Goal: Information Seeking & Learning: Check status

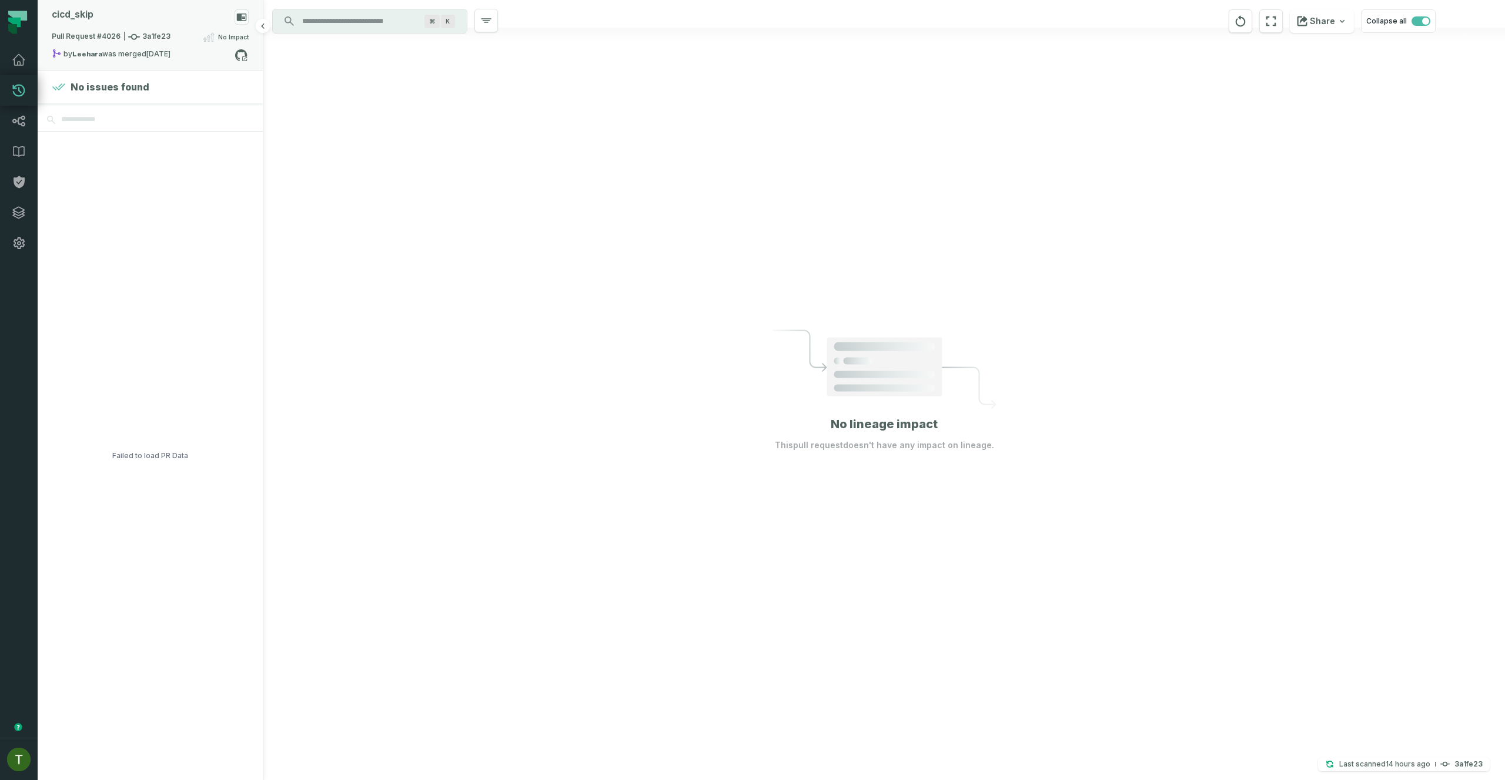
click at [159, 41] on span "Pull Request #4026 3a1fe23" at bounding box center [111, 37] width 119 height 12
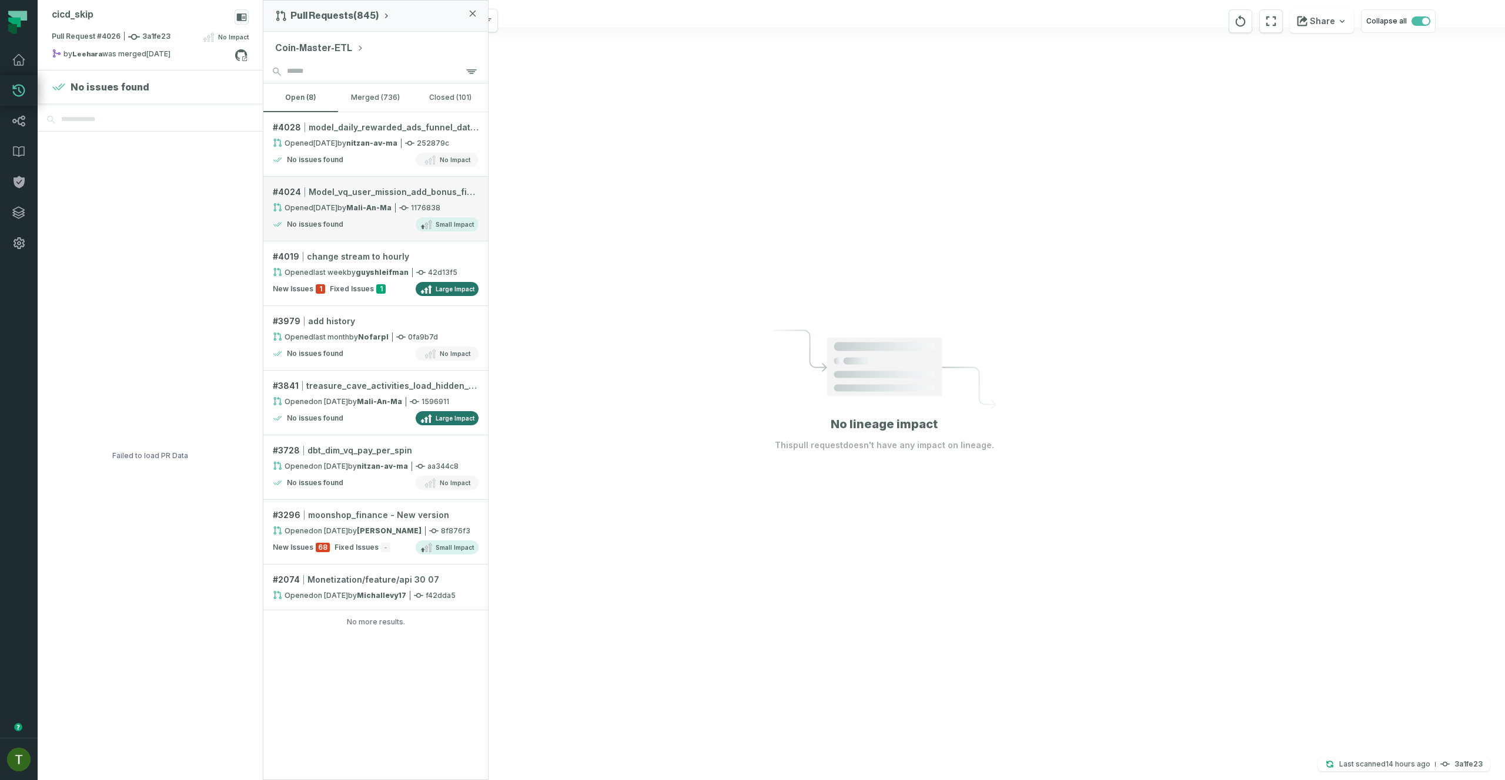
click at [416, 231] on div "No issues found Small Impact" at bounding box center [376, 224] width 206 height 14
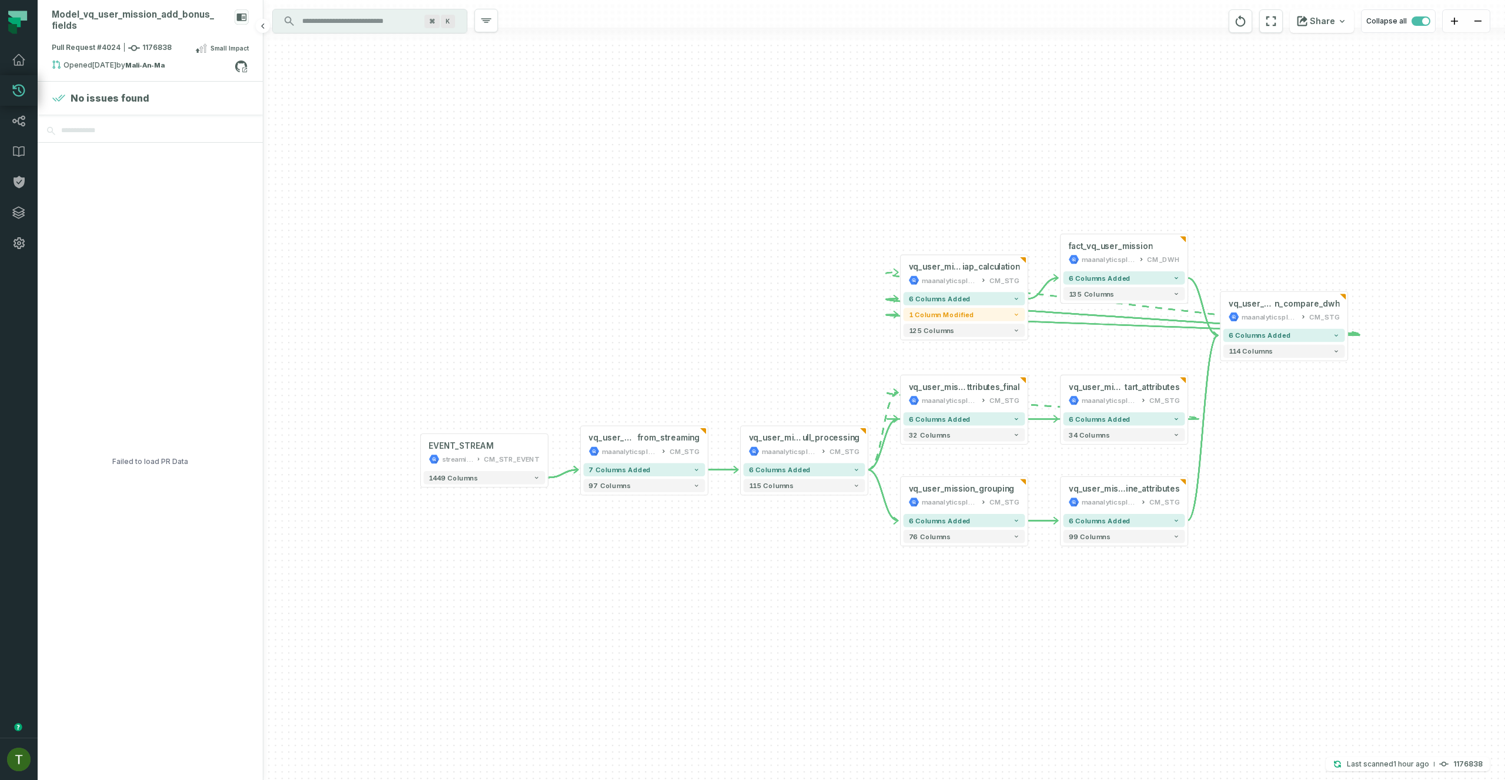
click at [168, 461] on div "Failed to load PR Data" at bounding box center [150, 462] width 76 height 638
click at [167, 459] on div "Failed to load PR Data" at bounding box center [150, 462] width 76 height 638
copy div "Failed to load PR Data + vq_user_mission_ iap_calculation maanalyticsplatform C…"
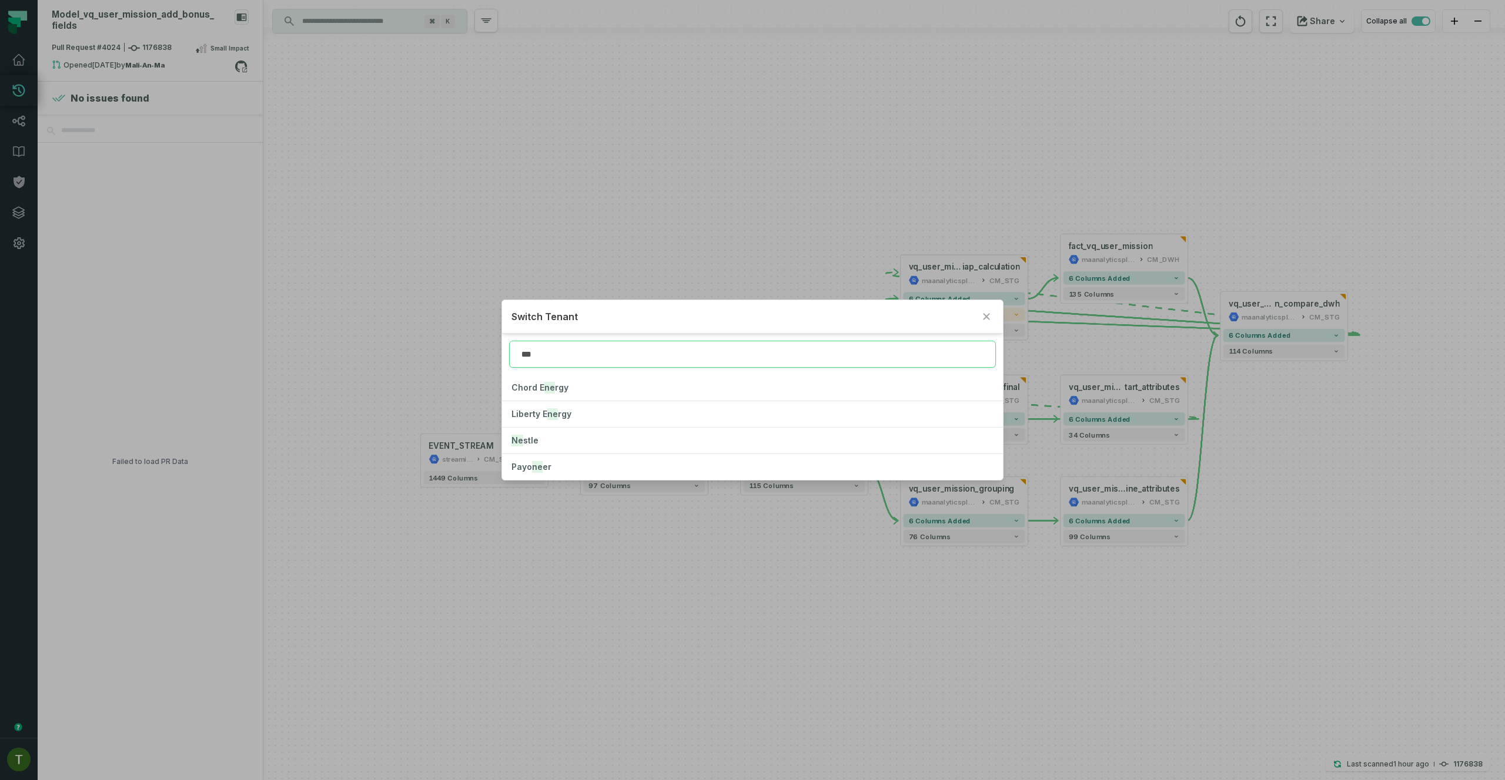
type input "***"
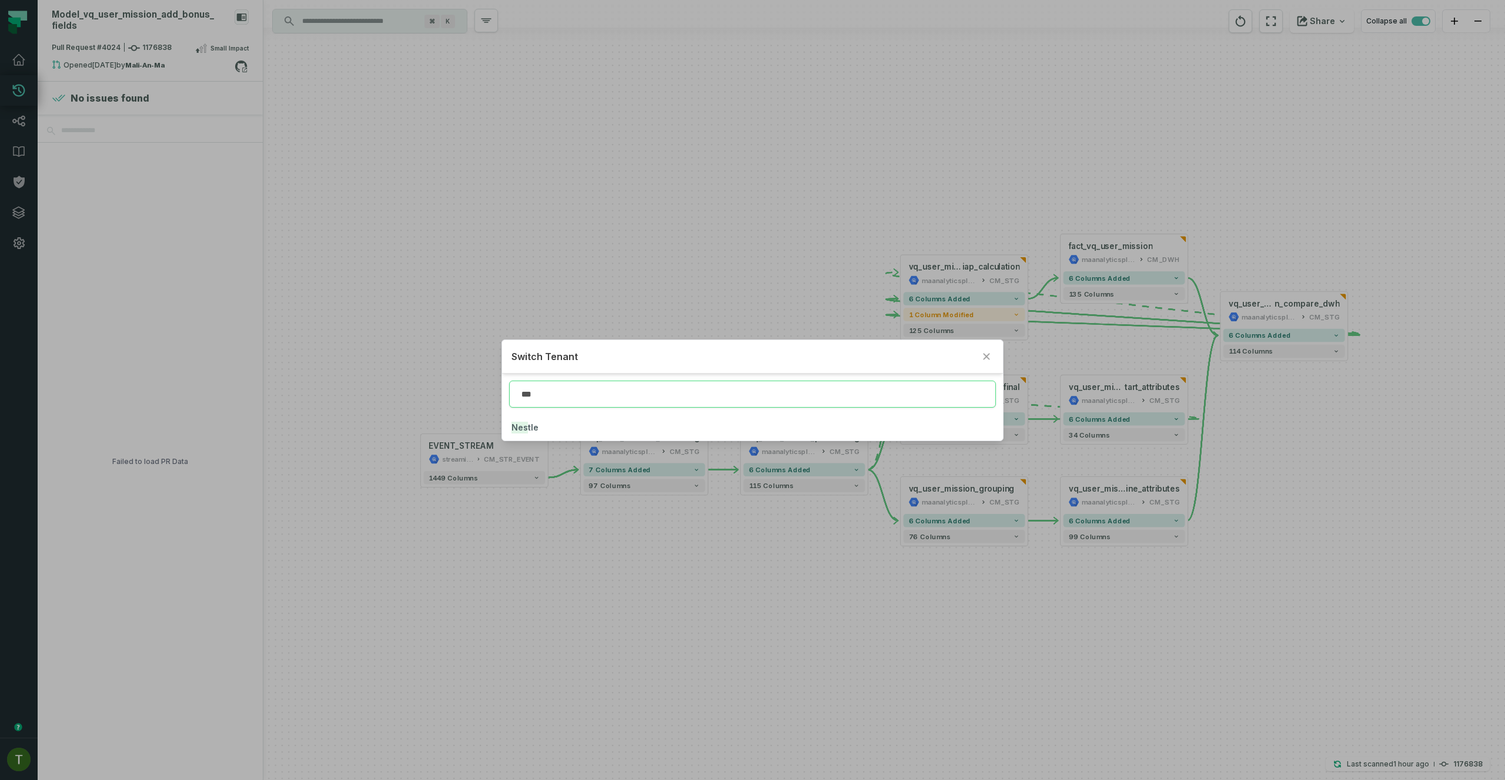
click button "Nes tle" at bounding box center [752, 428] width 500 height 26
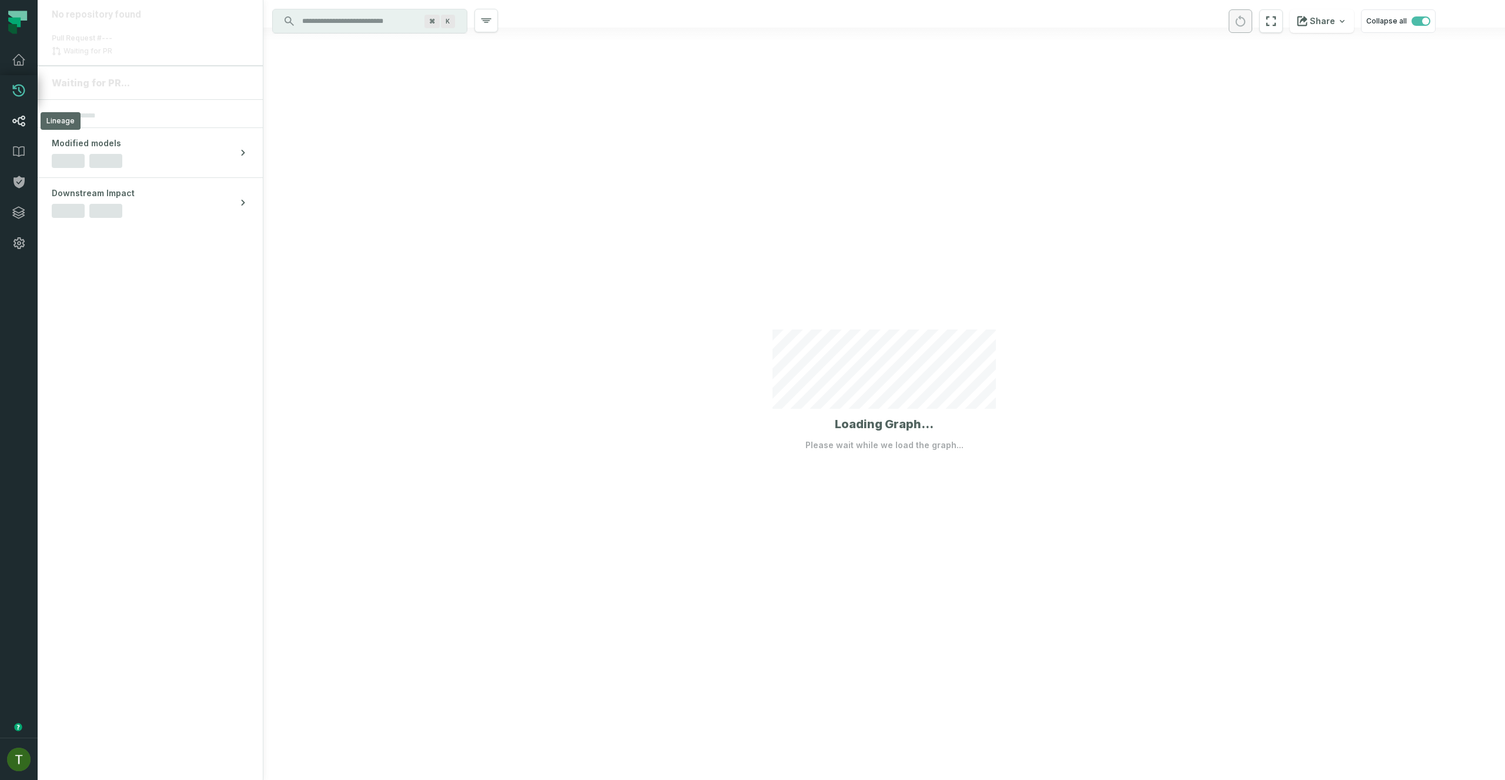
click at [22, 109] on link "Lineage" at bounding box center [19, 121] width 38 height 31
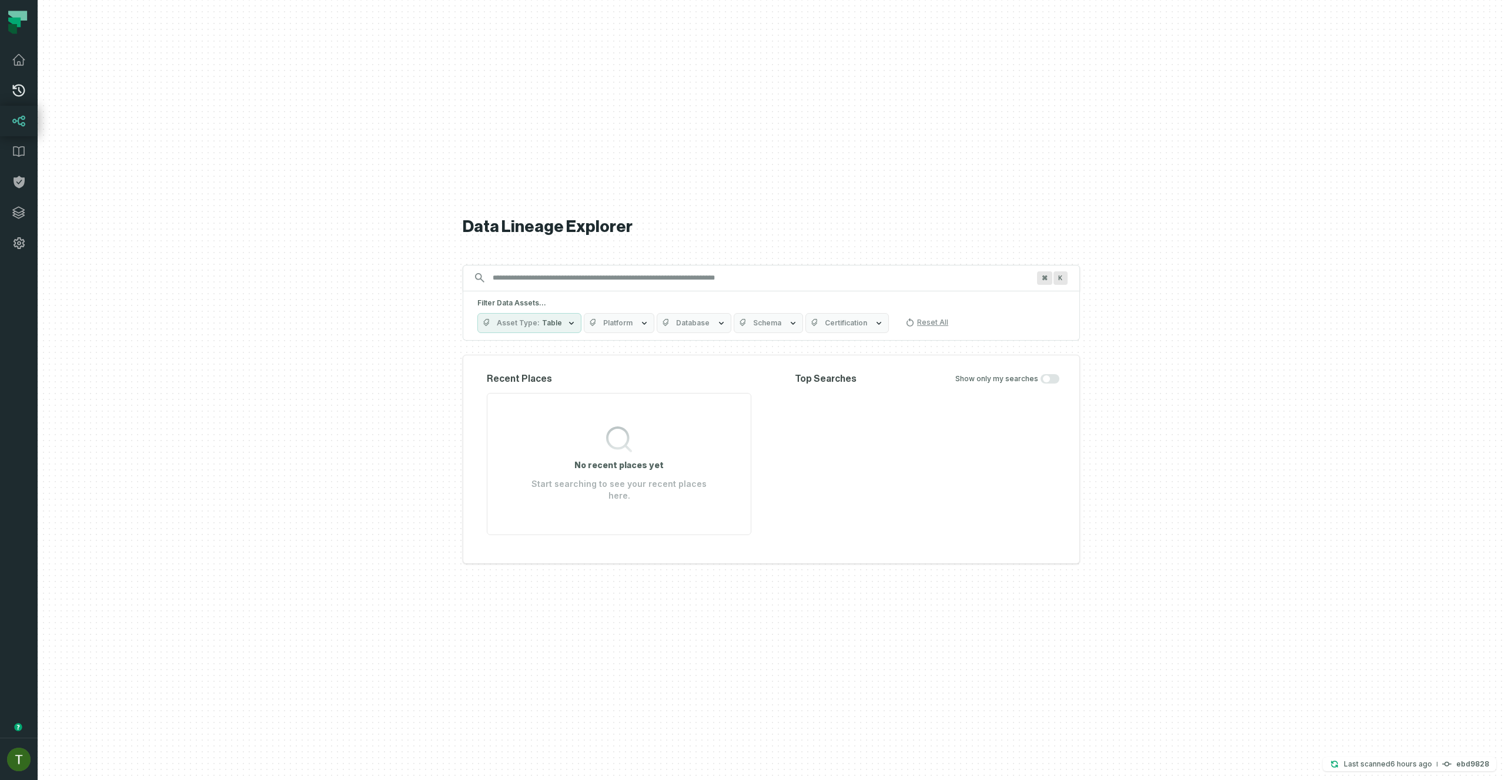
click at [5, 99] on link "Pull Requests" at bounding box center [19, 90] width 38 height 31
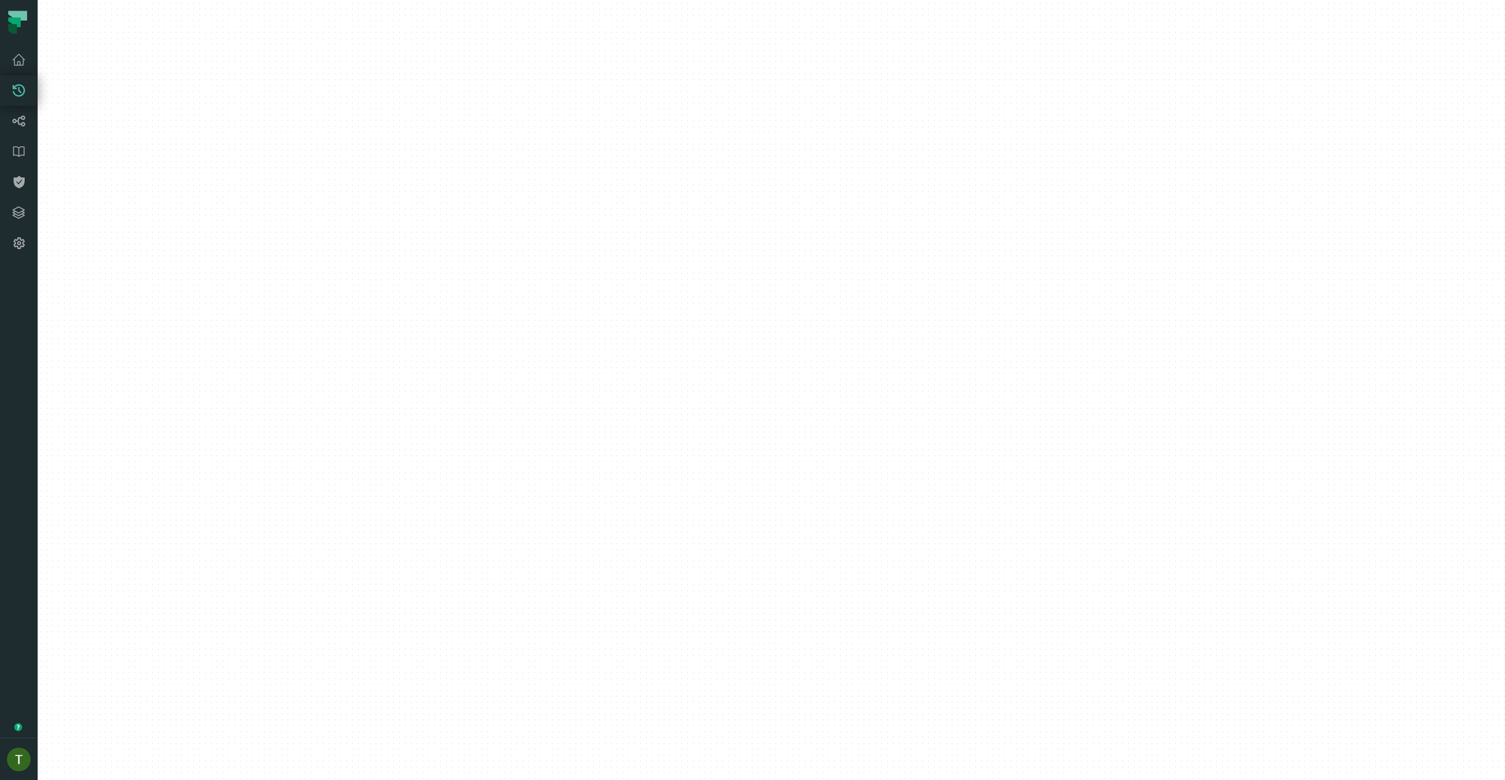
click at [9, 93] on link "Pull Requests" at bounding box center [19, 90] width 38 height 31
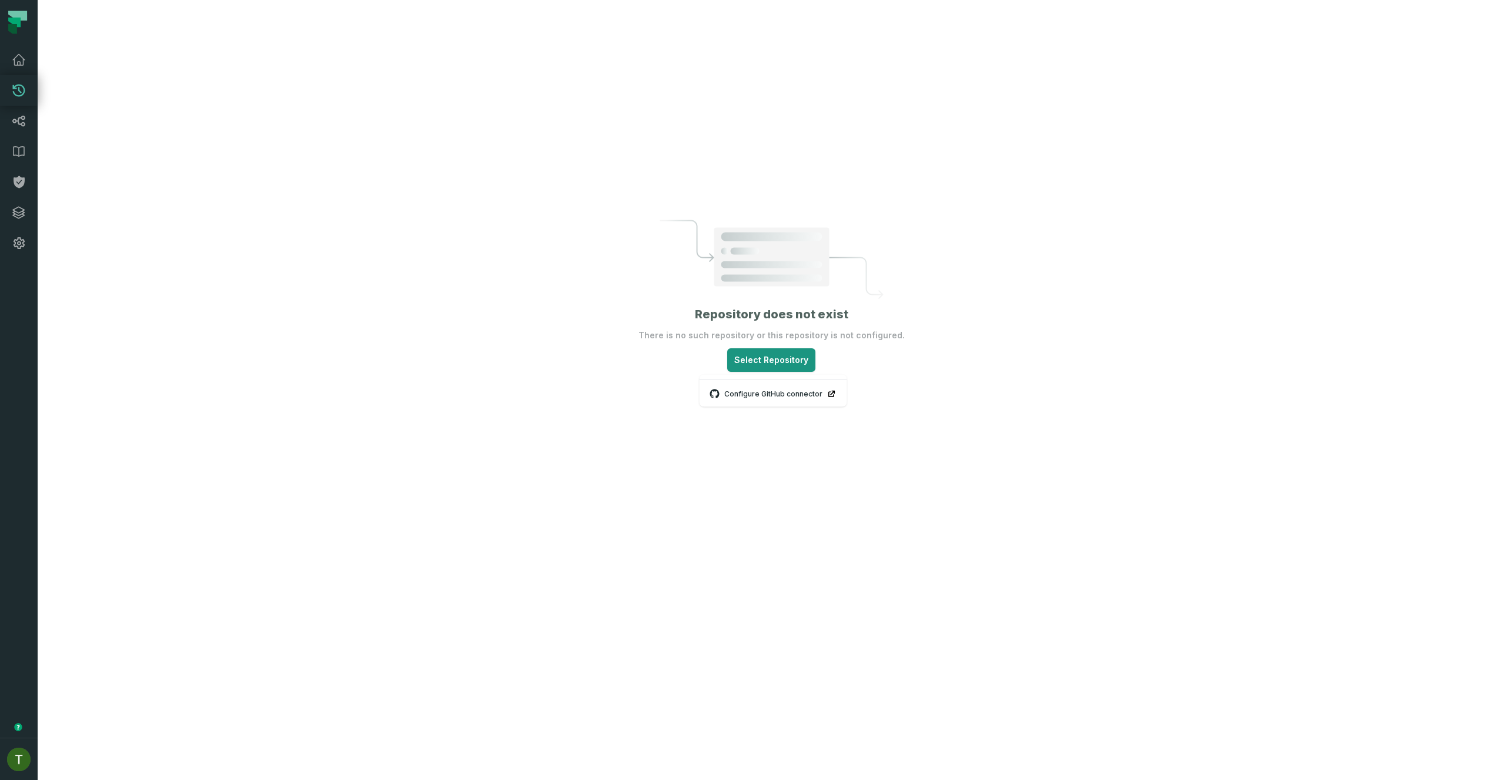
click at [795, 359] on html "Pull Requests Dashboard Lineage Data Catalog Policies Integrations Settings [PE…" at bounding box center [752, 390] width 1505 height 780
click at [745, 329] on html "Pull Requests Dashboard Lineage Data Catalog Policies Integrations Settings [PE…" at bounding box center [752, 390] width 1505 height 780
click at [755, 348] on section "Repository does not exist There is no such repository or this repository is not…" at bounding box center [771, 296] width 266 height 152
click at [760, 354] on html "Pull Requests Dashboard Lineage Data Catalog Policies Integrations Settings [PE…" at bounding box center [752, 390] width 1505 height 780
click at [761, 356] on html "Pull Requests Dashboard Lineage Data Catalog Policies Integrations Settings [PE…" at bounding box center [752, 390] width 1505 height 780
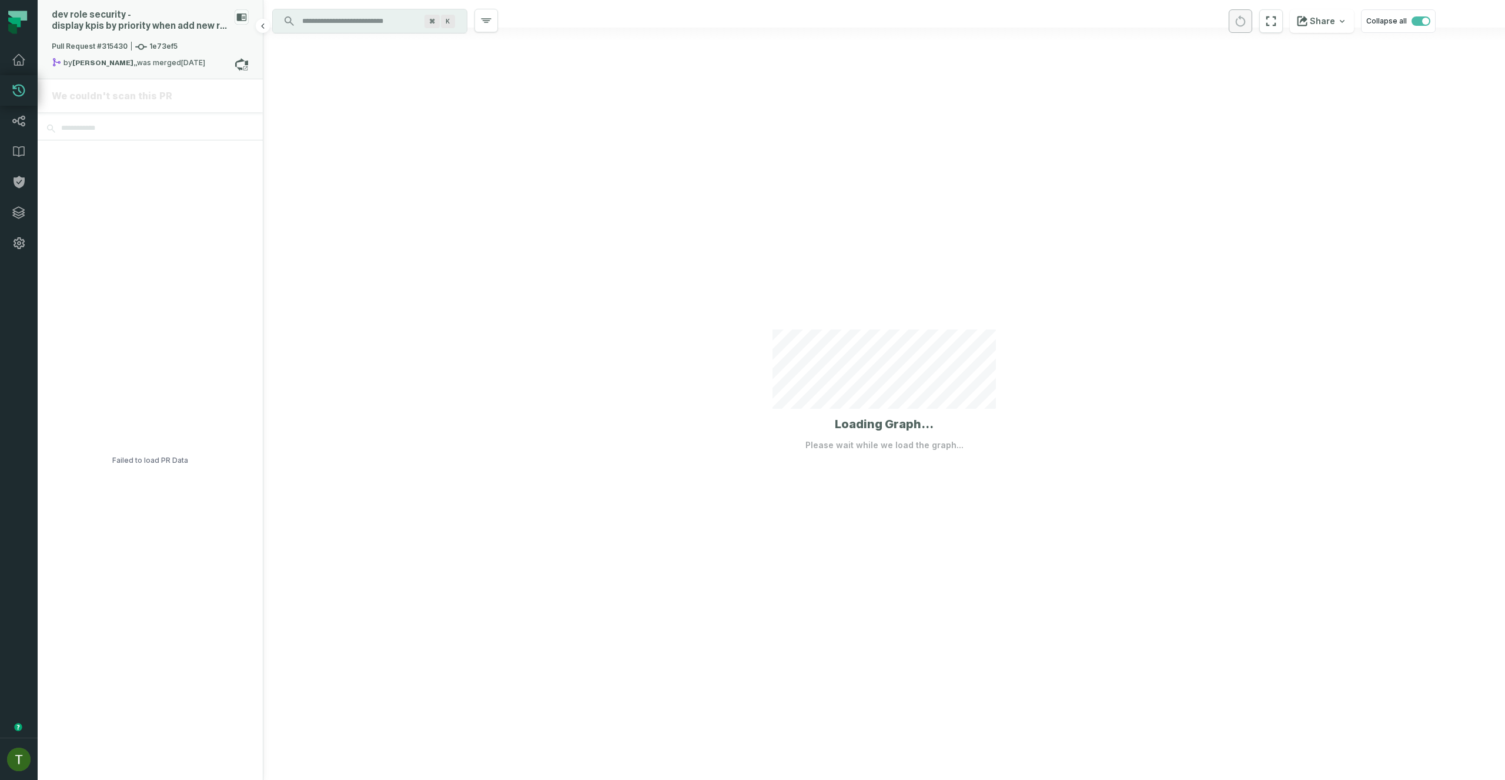
click at [141, 28] on div "dev role security - display kpis by priority when add new role" at bounding box center [141, 20] width 178 height 22
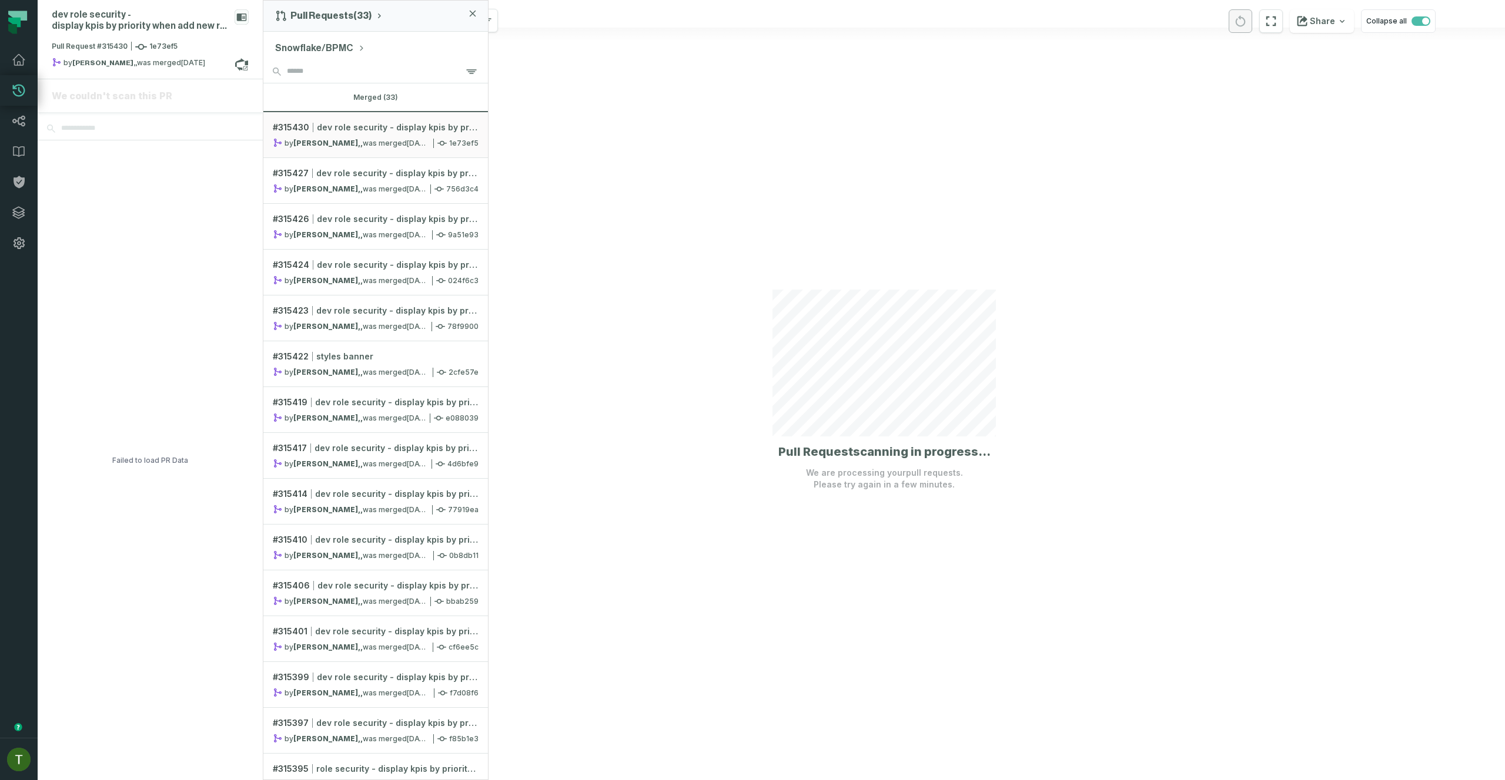
click at [546, 182] on div at bounding box center [883, 390] width 1241 height 780
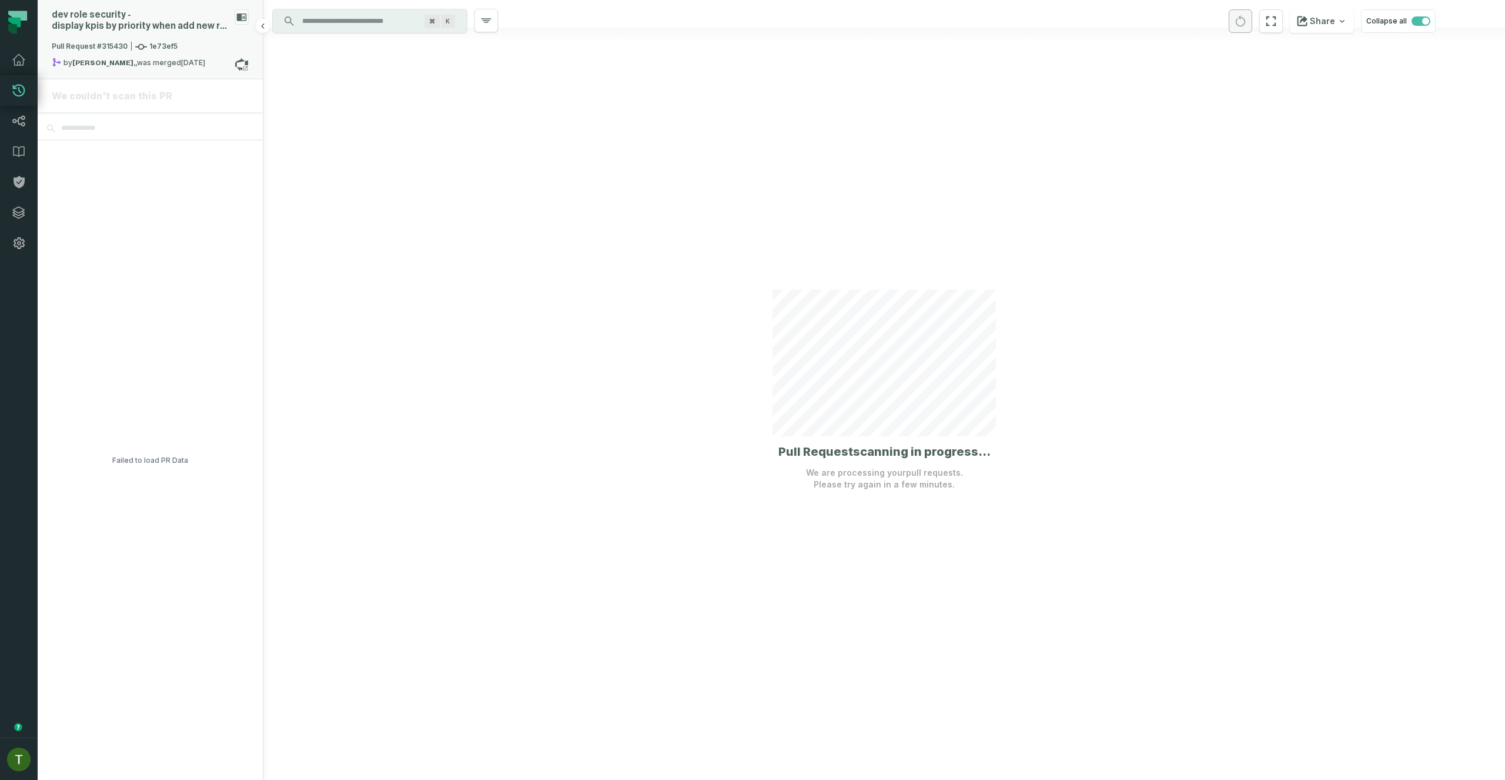
click at [177, 24] on div "dev role security - display kpis by priority when add new role" at bounding box center [141, 20] width 178 height 22
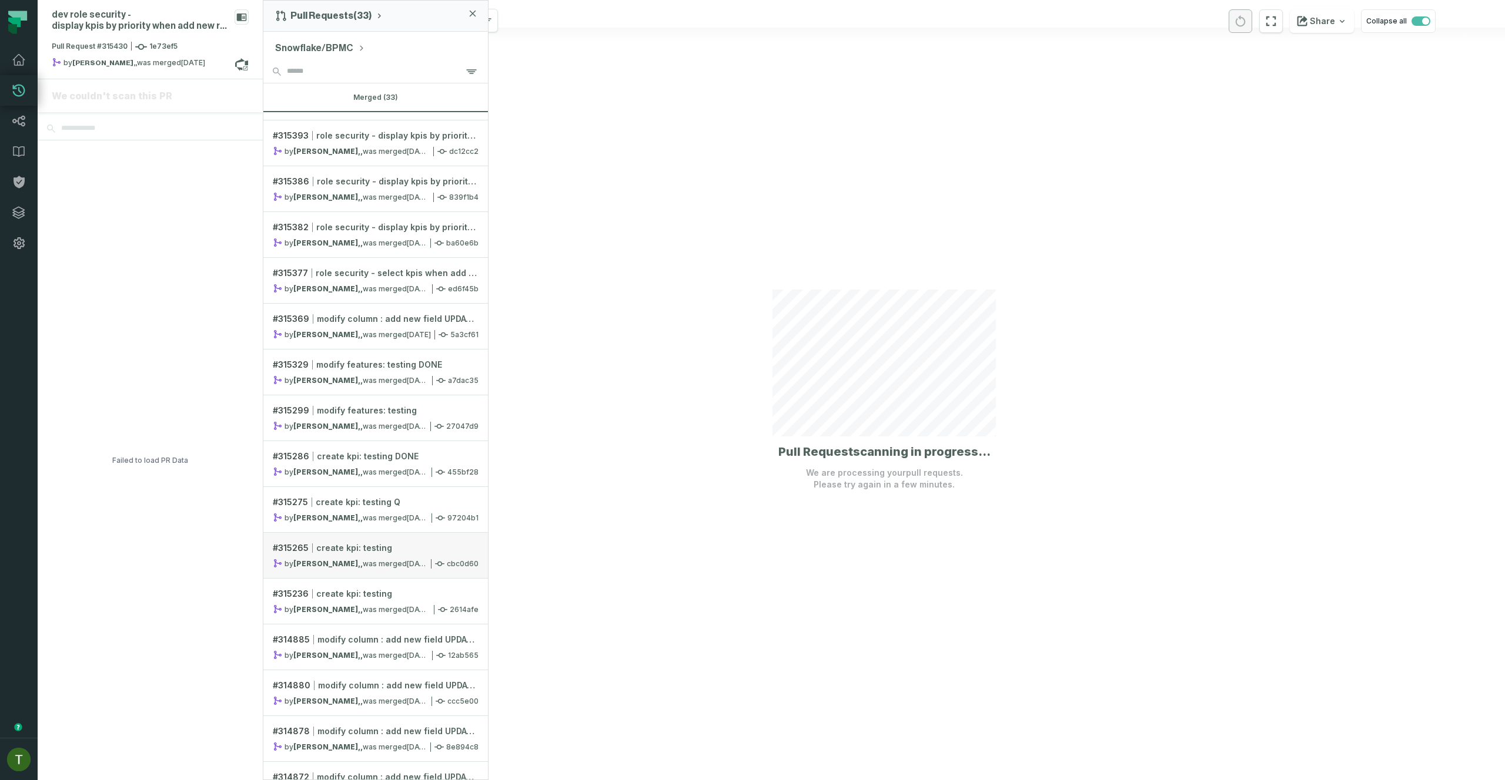
scroll to position [866, 0]
